Goal: Task Accomplishment & Management: Complete application form

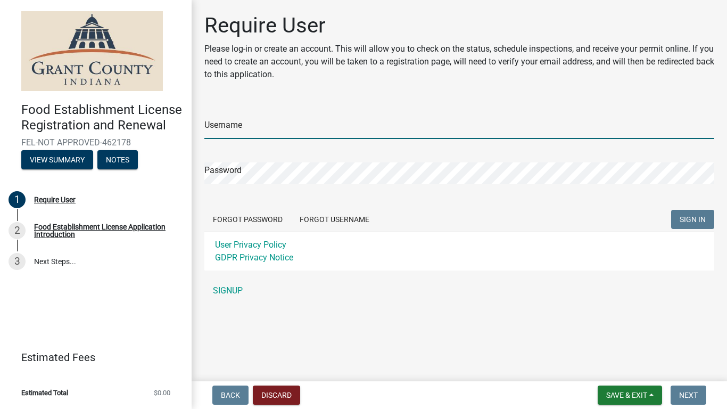
click at [226, 123] on input "Username" at bounding box center [459, 128] width 510 height 22
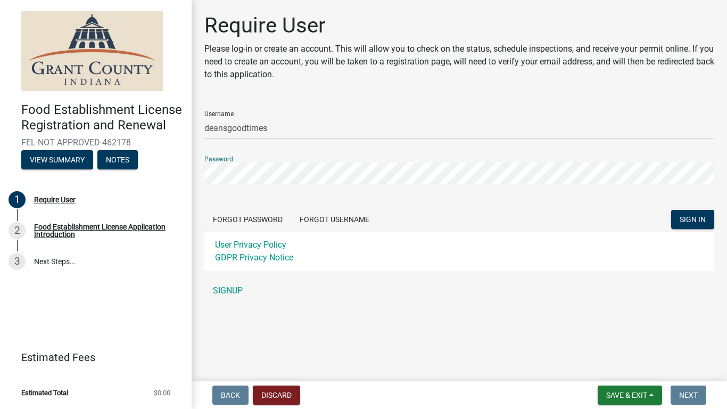
click at [671, 210] on button "SIGN IN" at bounding box center [692, 219] width 43 height 19
click at [254, 124] on input "deansgoodtimes" at bounding box center [459, 128] width 510 height 22
click at [255, 121] on input "deansgoodtimes" at bounding box center [459, 128] width 510 height 22
click at [293, 124] on input "deansgoodtimes" at bounding box center [459, 128] width 510 height 22
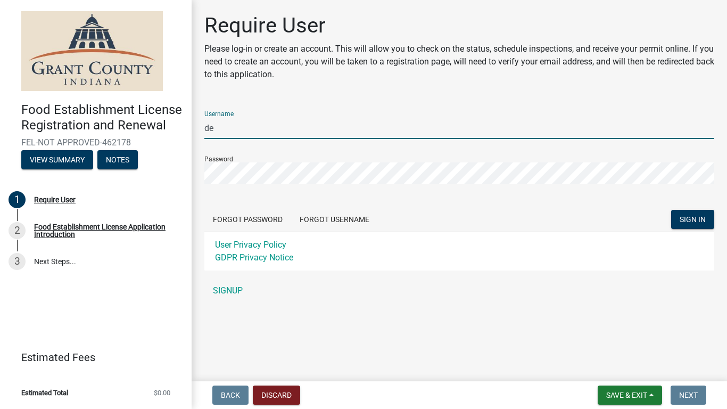
type input "d"
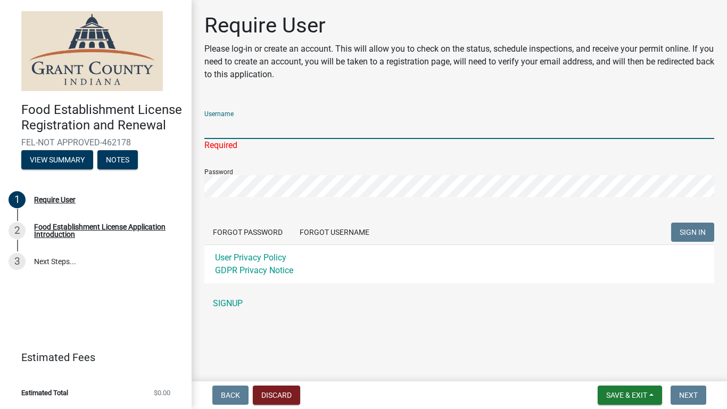
click at [246, 124] on input "Username" at bounding box center [459, 128] width 510 height 22
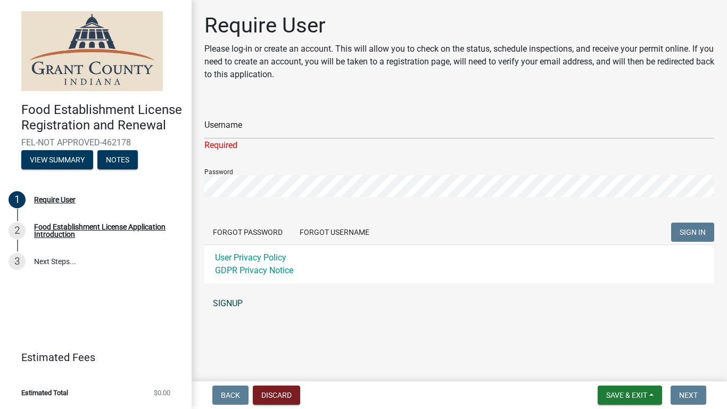
click at [227, 304] on link "SIGNUP" at bounding box center [459, 303] width 510 height 21
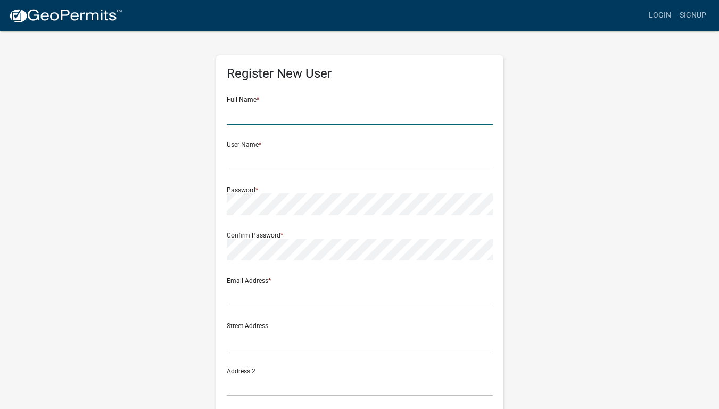
click at [246, 118] on input "text" at bounding box center [360, 114] width 266 height 22
type input "[PERSON_NAME]"
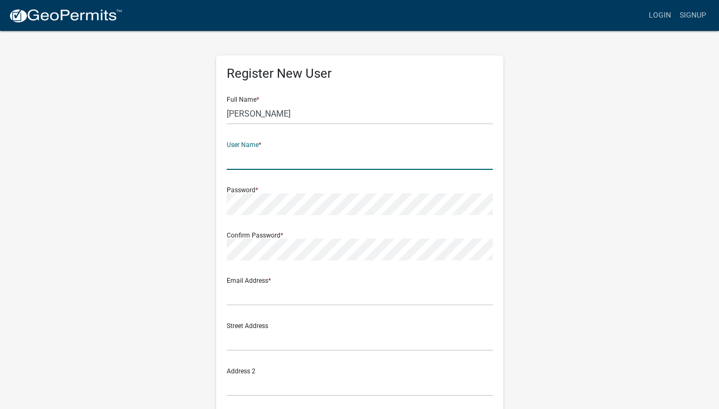
click at [256, 161] on input "text" at bounding box center [360, 159] width 266 height 22
type input "[PERSON_NAME]"
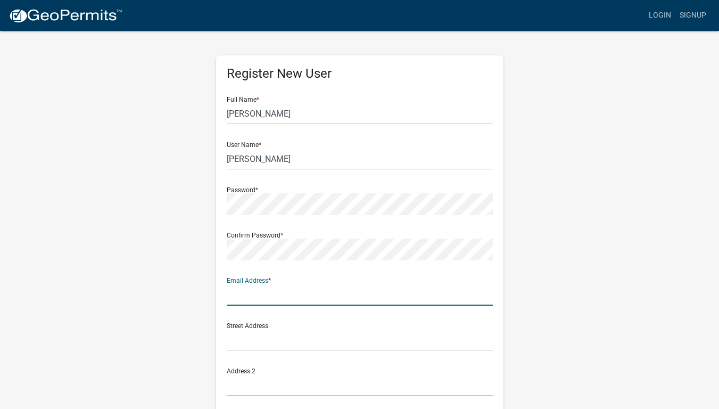
click at [257, 290] on input "text" at bounding box center [360, 295] width 266 height 22
click at [234, 304] on div "Street Address" at bounding box center [360, 332] width 266 height 37
click at [242, 304] on div "Street Address" at bounding box center [360, 332] width 266 height 37
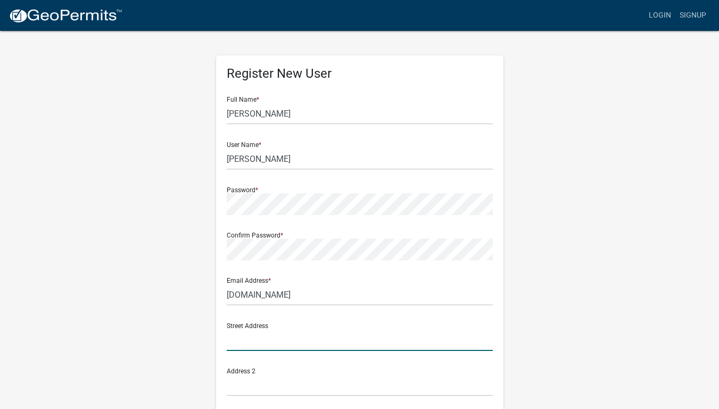
click at [266, 304] on input "text" at bounding box center [360, 340] width 266 height 22
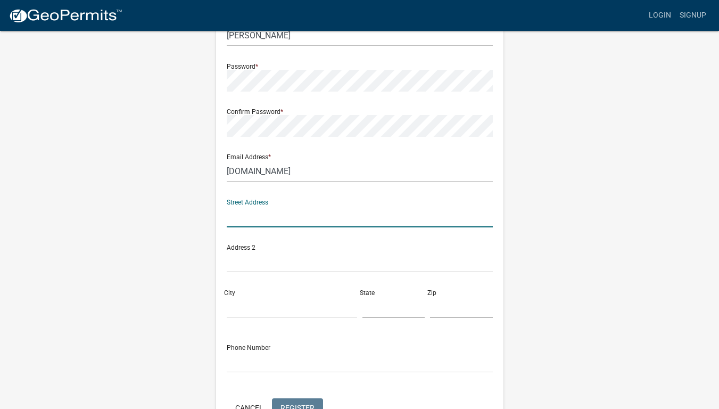
scroll to position [63, 0]
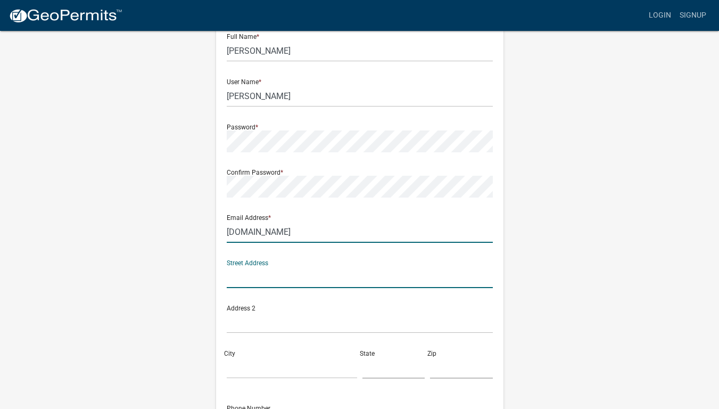
click at [227, 234] on input "[DOMAIN_NAME]" at bounding box center [360, 232] width 266 height 22
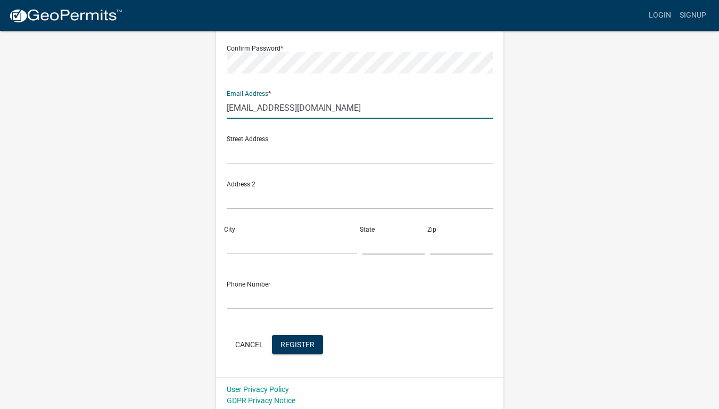
scroll to position [190, 0]
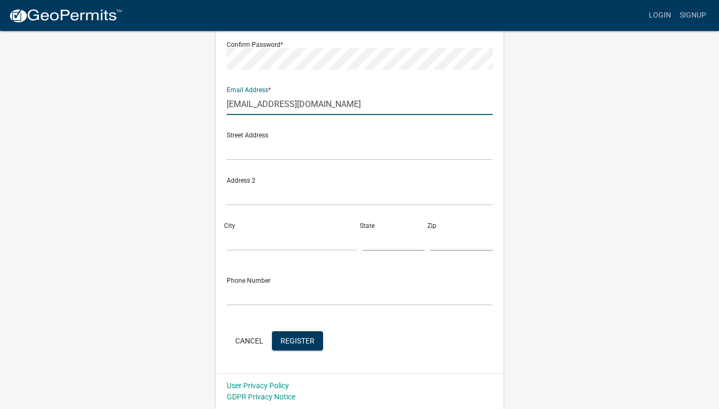
type input "[EMAIL_ADDRESS][DOMAIN_NAME]"
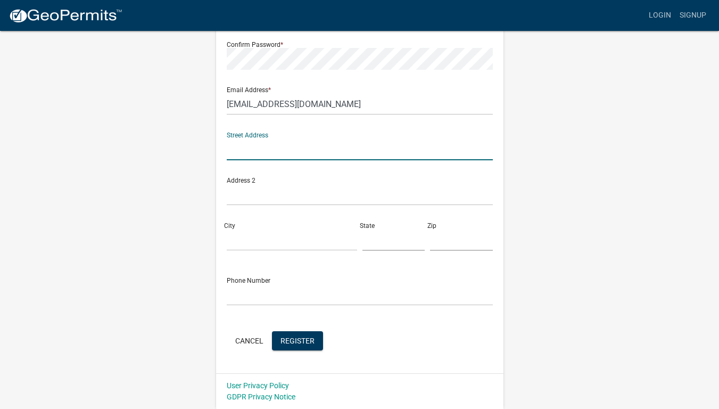
click at [254, 154] on input "text" at bounding box center [360, 149] width 266 height 22
type input "1234 street"
click at [251, 244] on input "City" at bounding box center [292, 240] width 130 height 22
type input "[PERSON_NAME]"
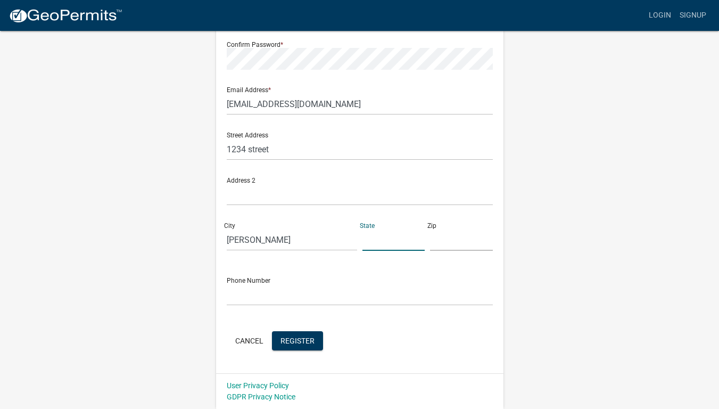
click at [374, 232] on input "text" at bounding box center [393, 240] width 63 height 22
type input "IN"
click at [444, 236] on input "text" at bounding box center [461, 240] width 63 height 22
type input "46952"
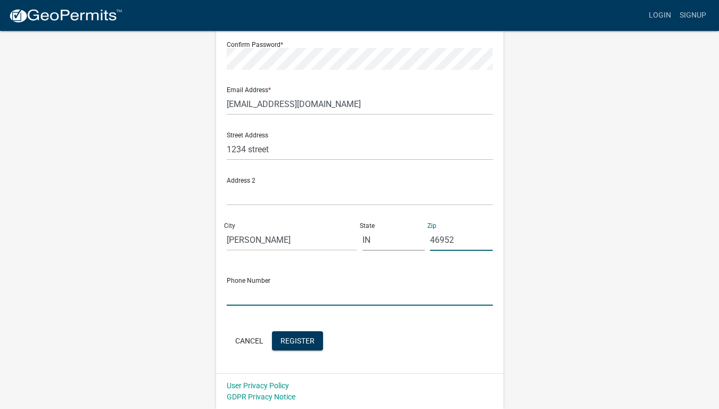
click at [237, 293] on input "text" at bounding box center [360, 295] width 266 height 22
type input "1112223333"
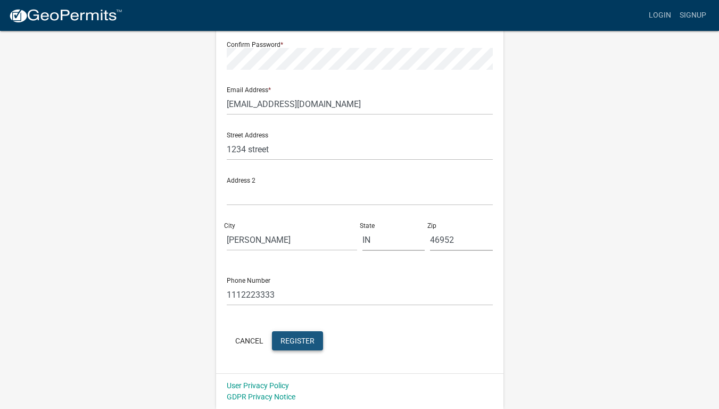
click at [314, 304] on button "Register" at bounding box center [297, 340] width 51 height 19
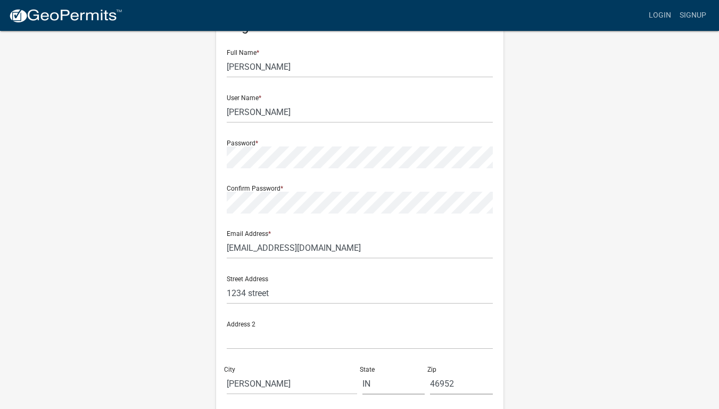
scroll to position [0, 0]
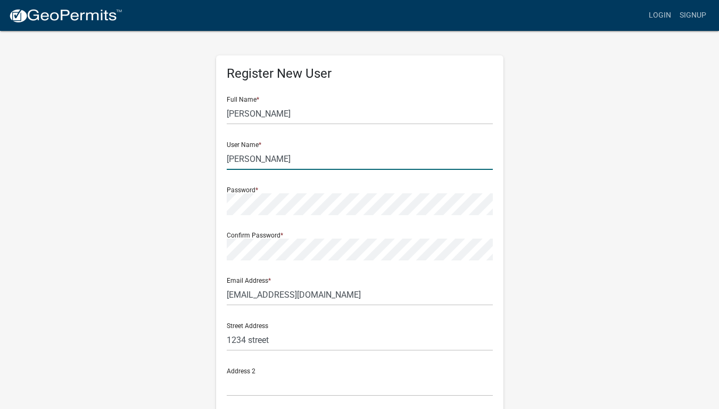
click at [261, 164] on input "[PERSON_NAME]" at bounding box center [360, 159] width 266 height 22
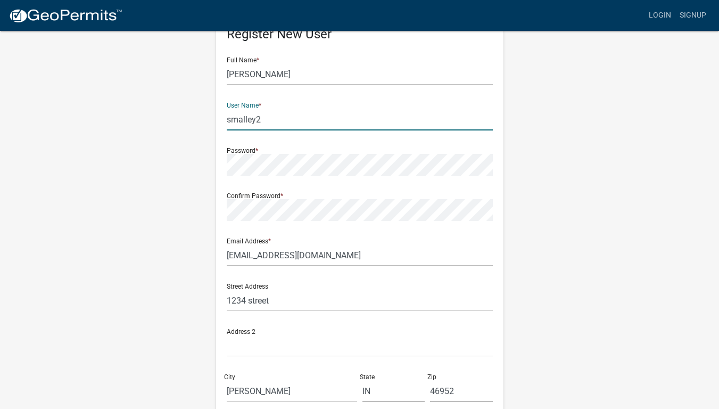
scroll to position [190, 0]
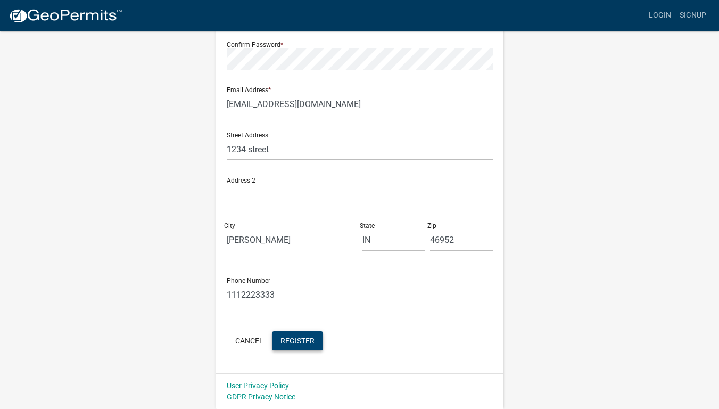
type input "smalley2"
click at [307, 304] on span "Register" at bounding box center [297, 340] width 34 height 9
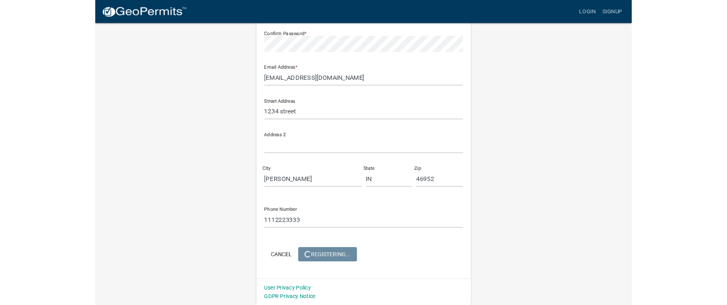
scroll to position [0, 0]
